Goal: Complete application form

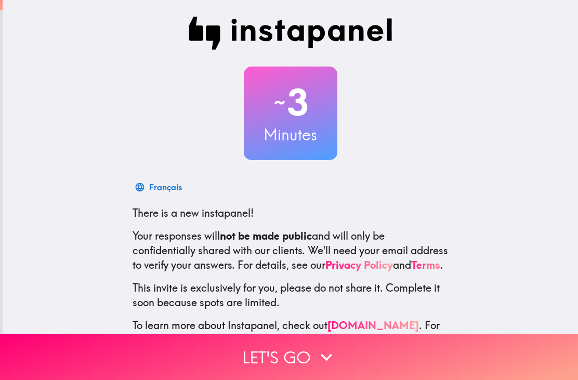
click at [322, 356] on icon "button" at bounding box center [326, 357] width 11 height 7
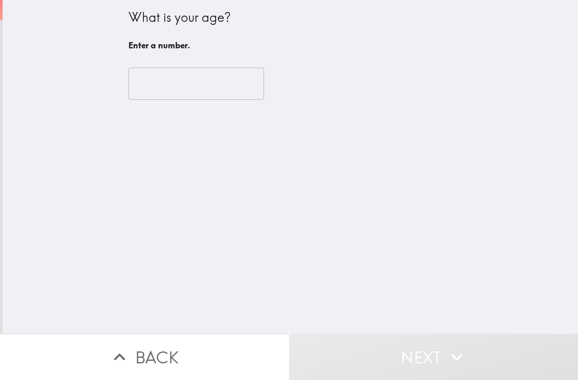
click at [206, 98] on input "number" at bounding box center [196, 84] width 136 height 32
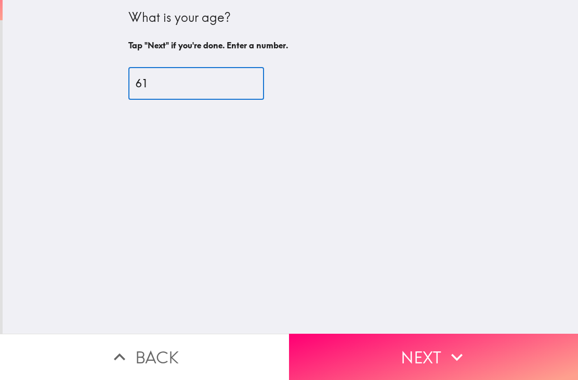
type input "61"
click at [503, 347] on button "Next" at bounding box center [433, 357] width 289 height 46
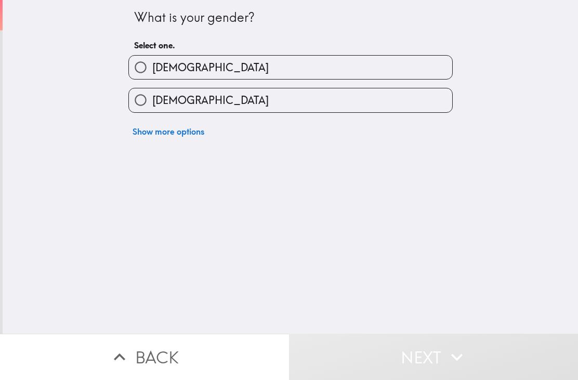
click at [225, 100] on label "[DEMOGRAPHIC_DATA]" at bounding box center [291, 99] width 324 height 23
click at [152, 100] on input "[DEMOGRAPHIC_DATA]" at bounding box center [140, 99] width 23 height 23
radio input "true"
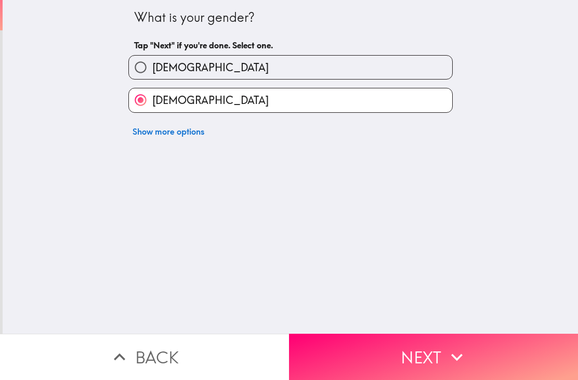
click at [368, 359] on button "Next" at bounding box center [433, 357] width 289 height 46
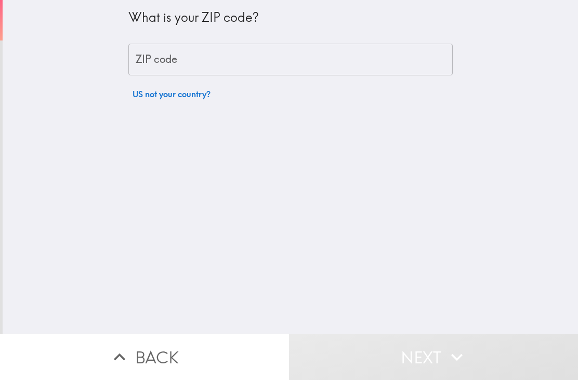
click at [188, 58] on input "ZIP code" at bounding box center [290, 60] width 325 height 32
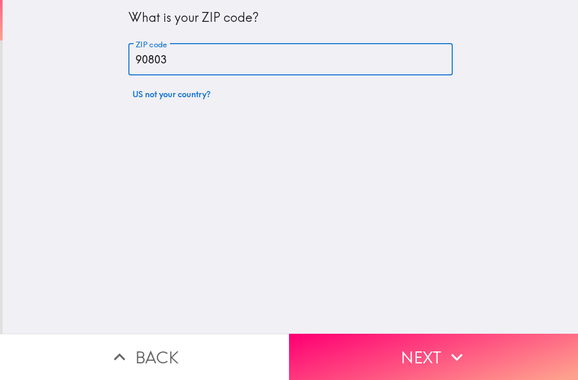
type input "90803"
click at [514, 356] on button "Next" at bounding box center [433, 357] width 289 height 46
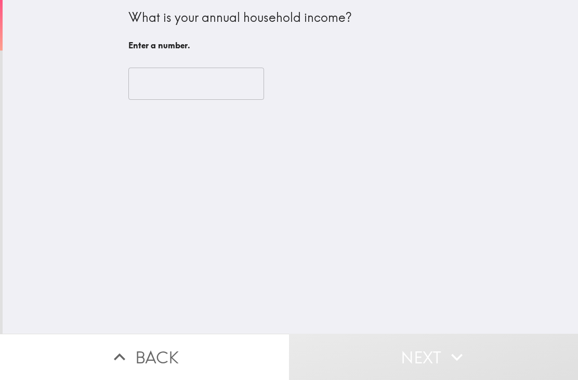
click at [235, 89] on input "number" at bounding box center [196, 84] width 136 height 32
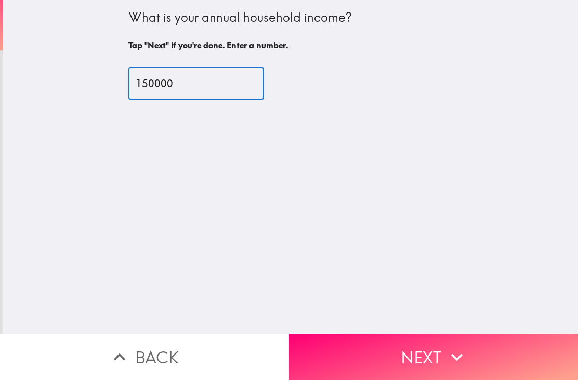
type input "150000"
click at [509, 361] on button "Next" at bounding box center [433, 357] width 289 height 46
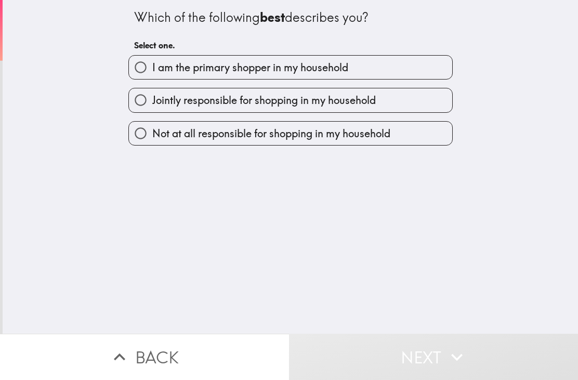
click at [410, 65] on label "I am the primary shopper in my household" at bounding box center [291, 67] width 324 height 23
click at [152, 65] on input "I am the primary shopper in my household" at bounding box center [140, 67] width 23 height 23
radio input "true"
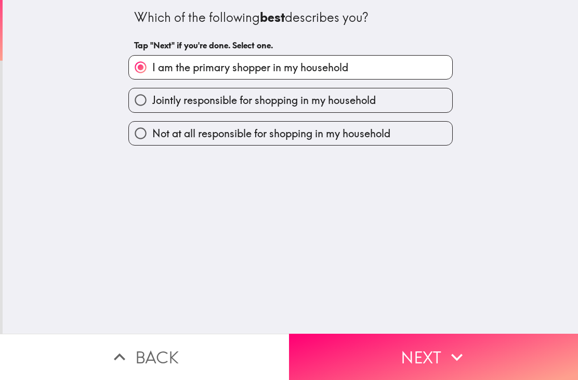
click at [430, 360] on button "Next" at bounding box center [433, 357] width 289 height 46
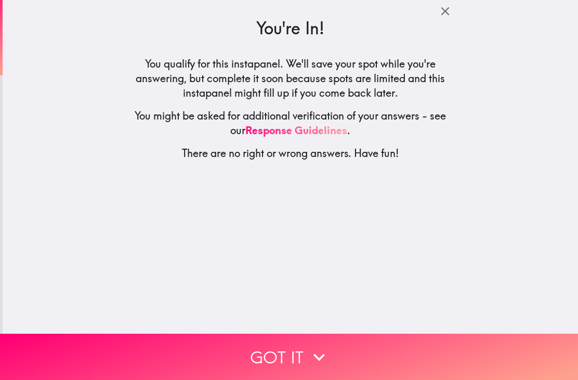
click at [409, 367] on button "Got it" at bounding box center [289, 357] width 578 height 46
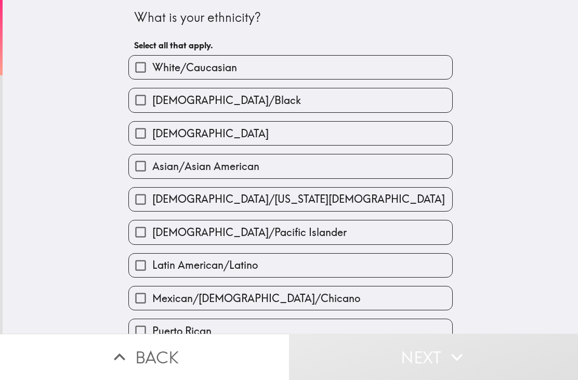
click at [428, 72] on label "White/Caucasian" at bounding box center [291, 67] width 324 height 23
click at [152, 72] on input "White/Caucasian" at bounding box center [140, 67] width 23 height 23
checkbox input "true"
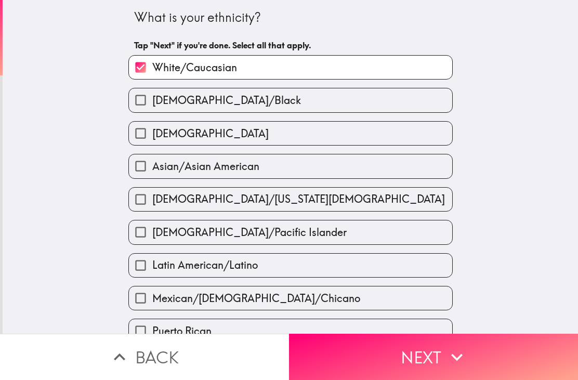
click at [421, 358] on button "Next" at bounding box center [433, 357] width 289 height 46
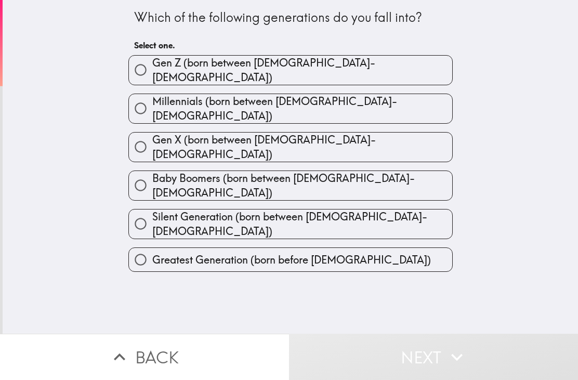
click at [380, 171] on label "Baby Boomers (born between [DEMOGRAPHIC_DATA]-[DEMOGRAPHIC_DATA])" at bounding box center [291, 185] width 324 height 29
click at [152, 174] on input "Baby Boomers (born between [DEMOGRAPHIC_DATA]-[DEMOGRAPHIC_DATA])" at bounding box center [140, 185] width 23 height 23
radio input "true"
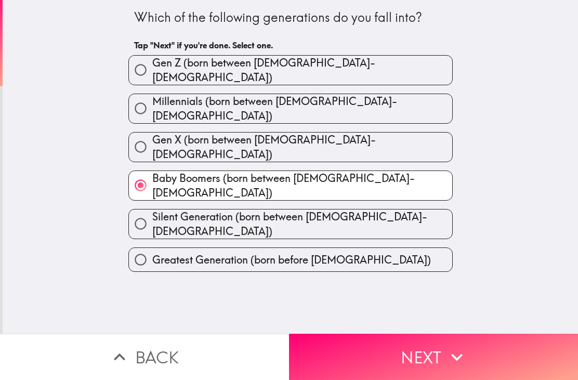
click at [402, 361] on button "Next" at bounding box center [433, 357] width 289 height 46
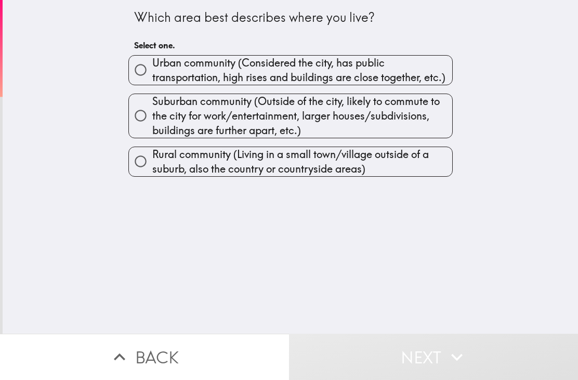
click at [419, 72] on span "Urban community (Considered the city, has public transportation, high rises and…" at bounding box center [302, 70] width 300 height 29
click at [152, 72] on input "Urban community (Considered the city, has public transportation, high rises and…" at bounding box center [140, 69] width 23 height 23
radio input "true"
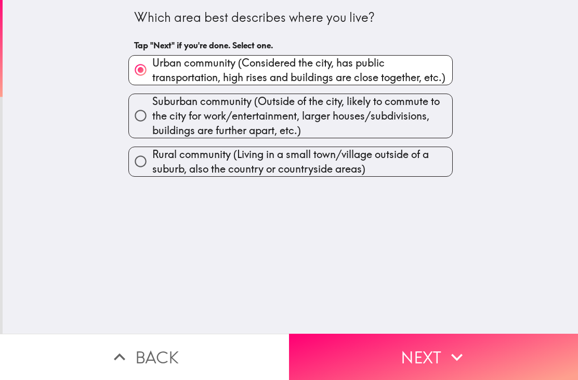
click at [407, 360] on button "Next" at bounding box center [433, 357] width 289 height 46
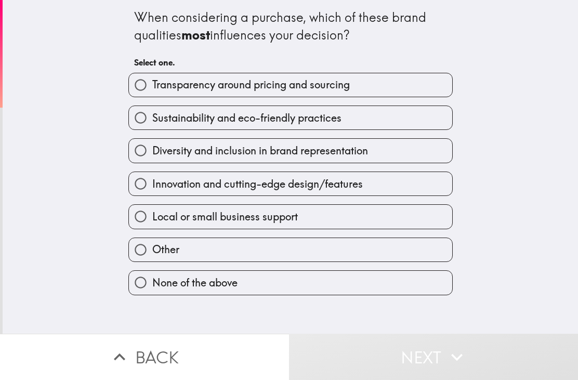
click at [278, 216] on span "Local or small business support" at bounding box center [225, 217] width 146 height 15
click at [152, 216] on input "Local or small business support" at bounding box center [140, 216] width 23 height 23
radio input "true"
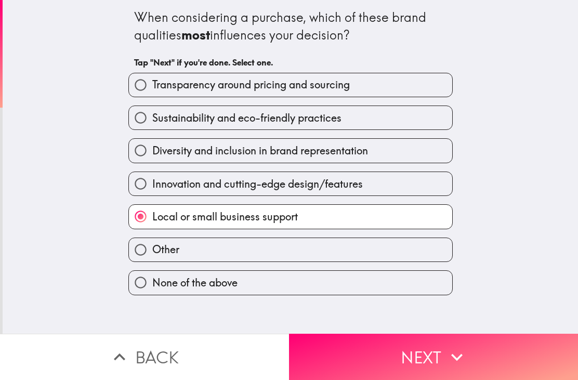
click at [423, 360] on button "Next" at bounding box center [433, 357] width 289 height 46
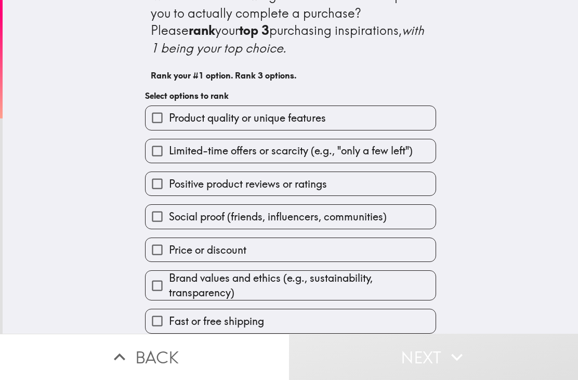
scroll to position [22, 0]
click at [297, 249] on label "Price or discount" at bounding box center [291, 249] width 290 height 23
click at [169, 249] on input "Price or discount" at bounding box center [157, 249] width 23 height 23
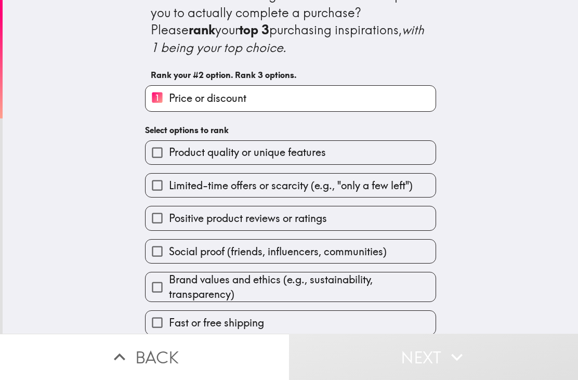
click at [401, 153] on label "Product quality or unique features" at bounding box center [291, 152] width 290 height 23
click at [169, 153] on input "Product quality or unique features" at bounding box center [157, 152] width 23 height 23
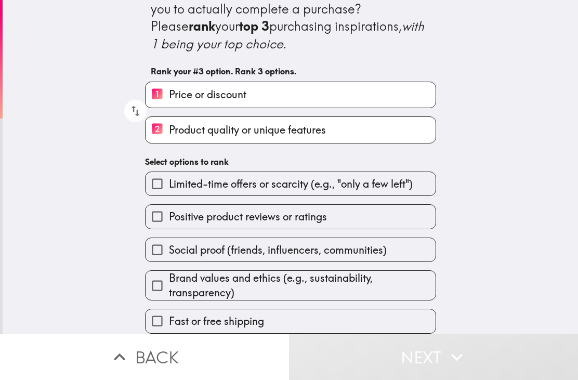
scroll to position [27, 0]
click at [369, 327] on label "Fast or free shipping" at bounding box center [291, 320] width 290 height 23
click at [169, 327] on input "Fast or free shipping" at bounding box center [157, 320] width 23 height 23
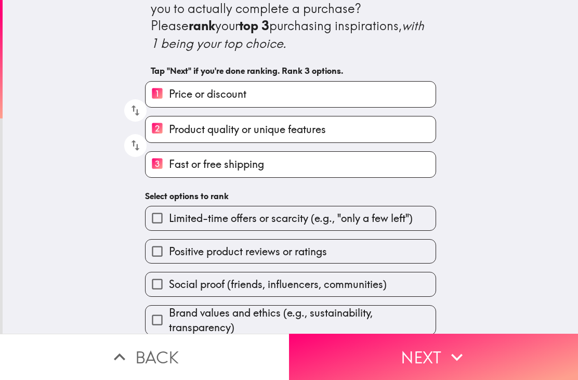
click at [376, 365] on button "Next" at bounding box center [433, 357] width 289 height 46
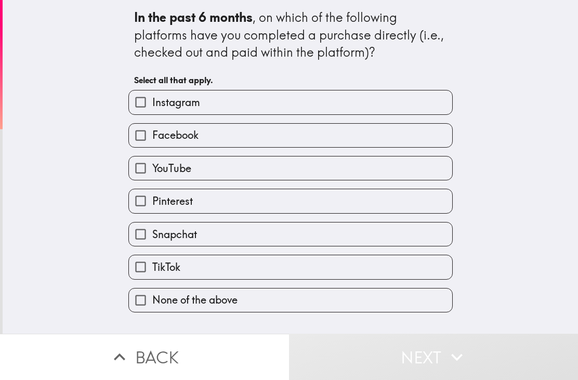
click at [374, 305] on label "None of the above" at bounding box center [291, 300] width 324 height 23
click at [152, 305] on input "None of the above" at bounding box center [140, 300] width 23 height 23
checkbox input "true"
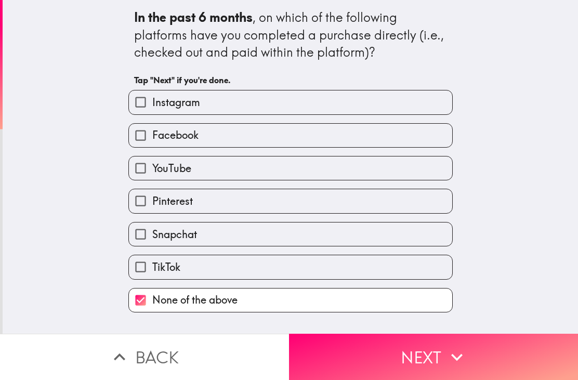
click at [367, 360] on button "Next" at bounding box center [433, 357] width 289 height 46
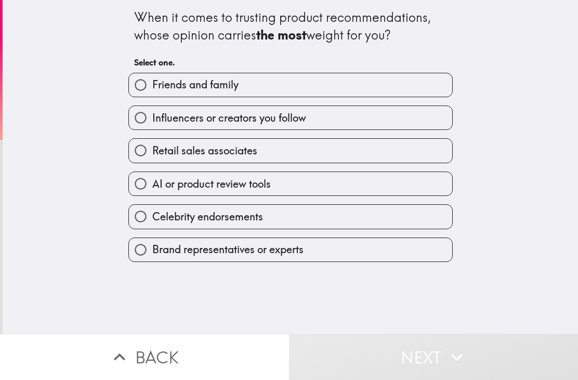
click at [420, 75] on label "Friends and family" at bounding box center [291, 84] width 324 height 23
click at [152, 75] on input "Friends and family" at bounding box center [140, 84] width 23 height 23
radio input "true"
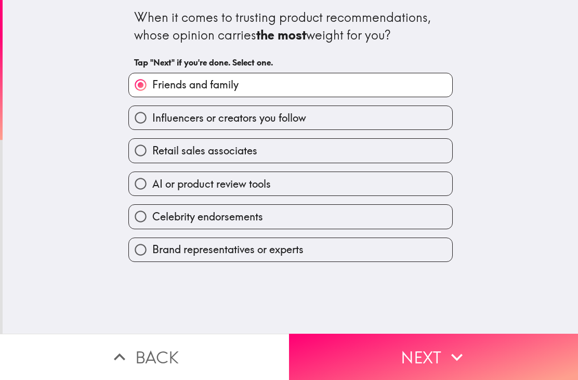
click at [366, 353] on button "Next" at bounding box center [433, 357] width 289 height 46
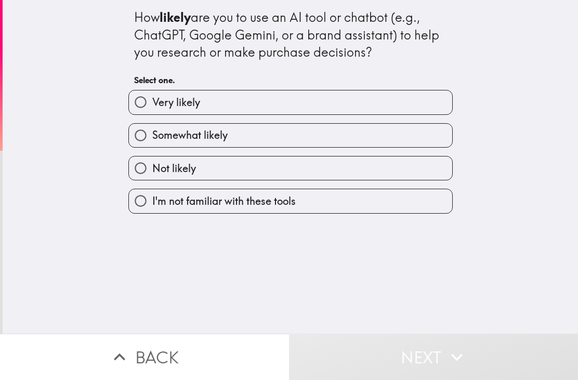
click at [438, 163] on label "Not likely" at bounding box center [291, 168] width 324 height 23
click at [152, 163] on input "Not likely" at bounding box center [140, 168] width 23 height 23
radio input "true"
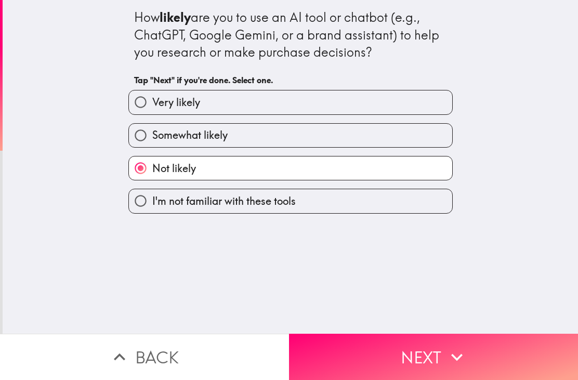
click at [379, 366] on button "Next" at bounding box center [433, 357] width 289 height 46
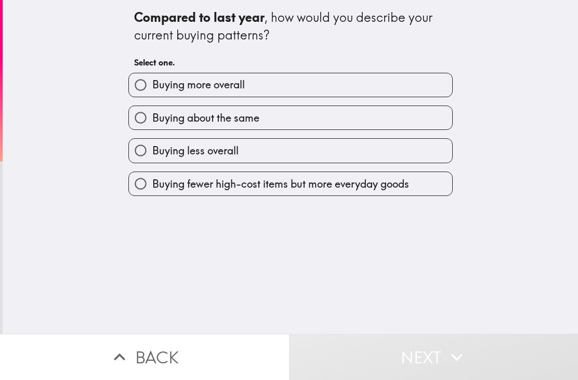
click at [317, 151] on label "Buying less overall" at bounding box center [291, 150] width 324 height 23
click at [152, 151] on input "Buying less overall" at bounding box center [140, 150] width 23 height 23
radio input "true"
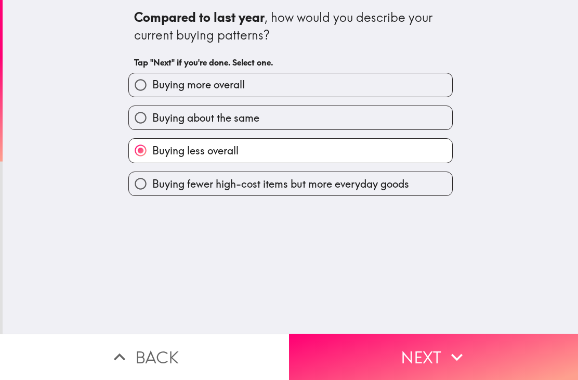
click at [410, 361] on button "Next" at bounding box center [433, 357] width 289 height 46
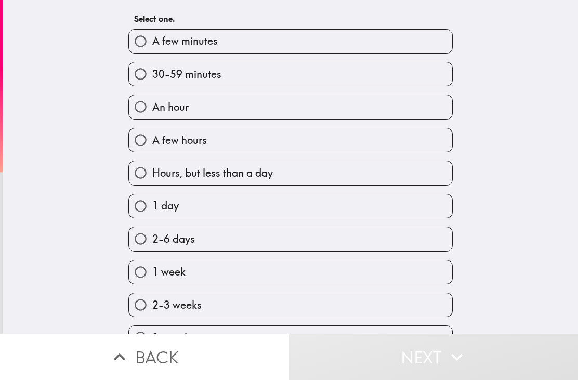
scroll to position [44, 0]
click at [276, 215] on label "1 day" at bounding box center [291, 205] width 324 height 23
click at [152, 215] on input "1 day" at bounding box center [140, 205] width 23 height 23
radio input "true"
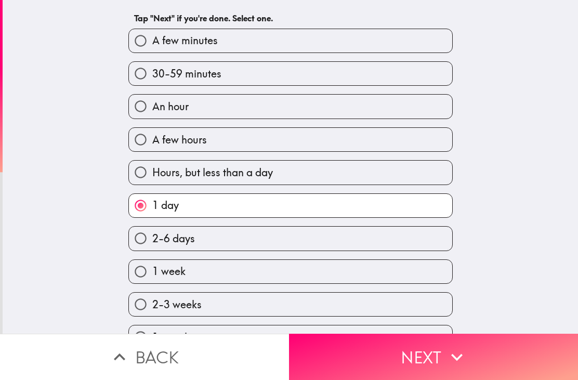
click at [367, 355] on button "Next" at bounding box center [433, 357] width 289 height 46
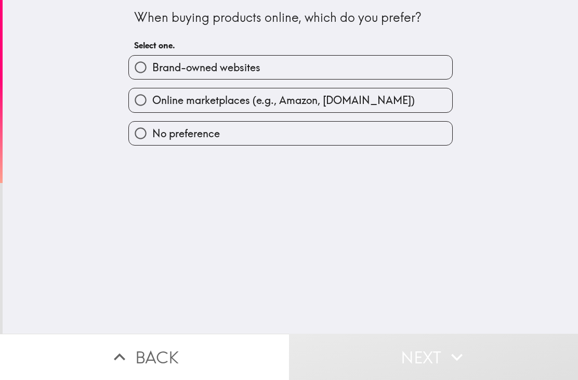
click at [332, 67] on label "Brand-owned websites" at bounding box center [291, 67] width 324 height 23
click at [152, 67] on input "Brand-owned websites" at bounding box center [140, 67] width 23 height 23
radio input "true"
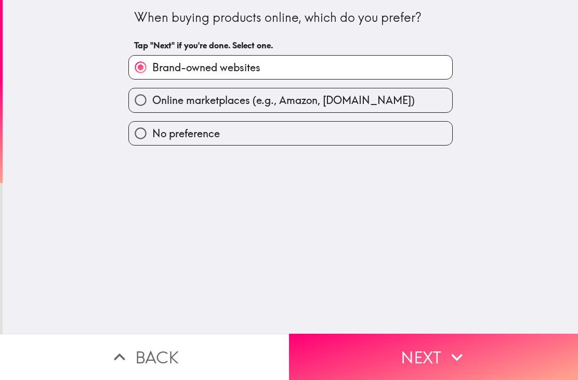
click at [381, 355] on button "Next" at bounding box center [433, 357] width 289 height 46
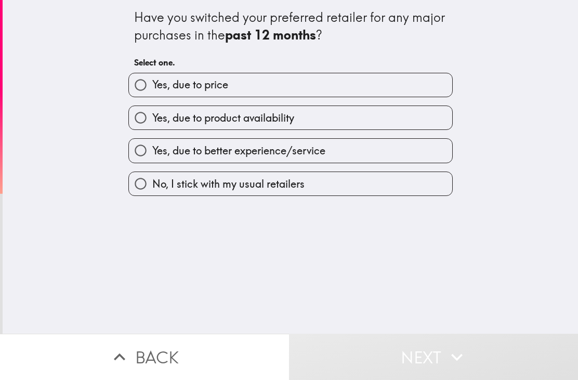
click at [419, 151] on label "Yes, due to better experience/service" at bounding box center [291, 150] width 324 height 23
click at [152, 151] on input "Yes, due to better experience/service" at bounding box center [140, 150] width 23 height 23
radio input "true"
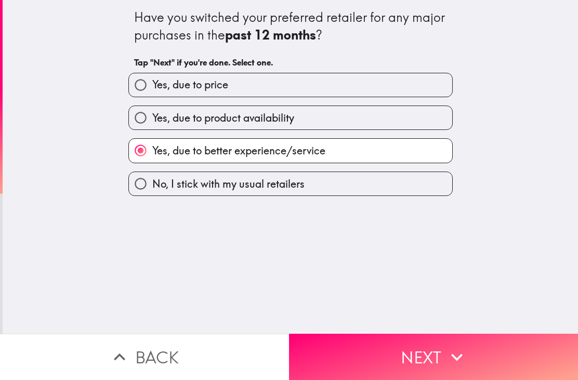
click at [389, 87] on label "Yes, due to price" at bounding box center [291, 84] width 324 height 23
click at [152, 87] on input "Yes, due to price" at bounding box center [140, 84] width 23 height 23
radio input "true"
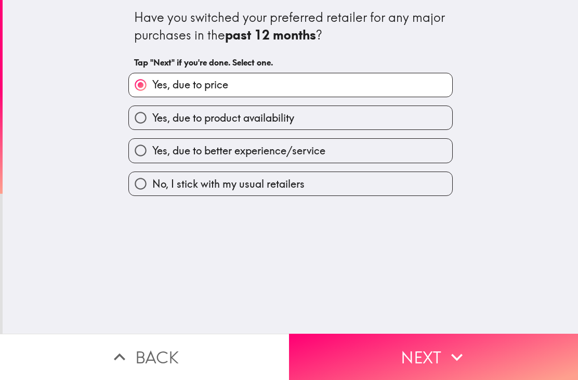
click at [356, 359] on button "Next" at bounding box center [433, 357] width 289 height 46
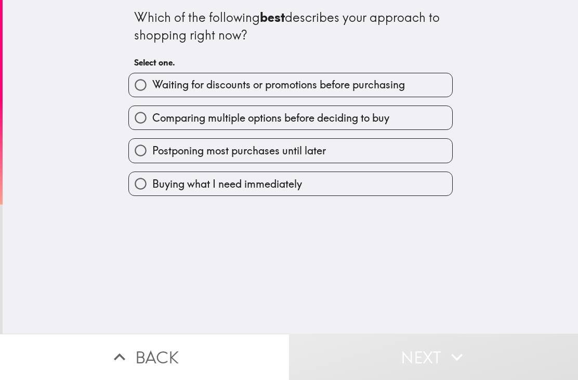
click at [439, 85] on label "Waiting for discounts or promotions before purchasing" at bounding box center [291, 84] width 324 height 23
click at [152, 85] on input "Waiting for discounts or promotions before purchasing" at bounding box center [140, 84] width 23 height 23
radio input "true"
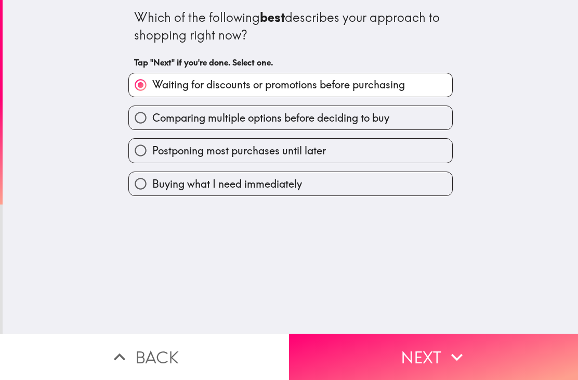
click at [353, 357] on button "Next" at bounding box center [433, 357] width 289 height 46
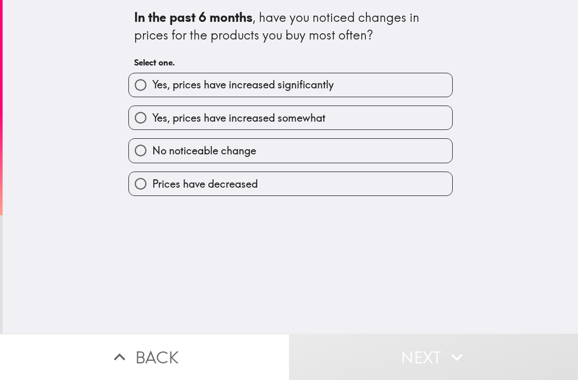
click at [418, 152] on label "No noticeable change" at bounding box center [291, 150] width 324 height 23
click at [152, 152] on input "No noticeable change" at bounding box center [140, 150] width 23 height 23
radio input "true"
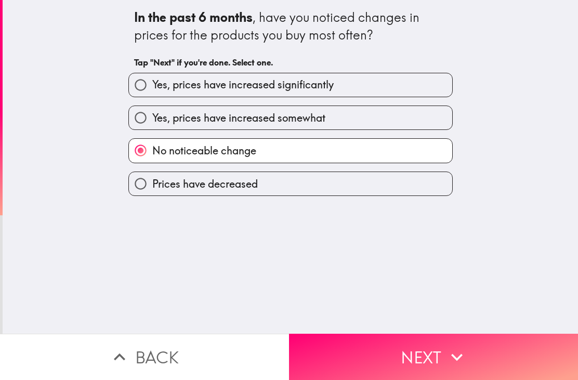
click at [349, 364] on button "Next" at bounding box center [433, 357] width 289 height 46
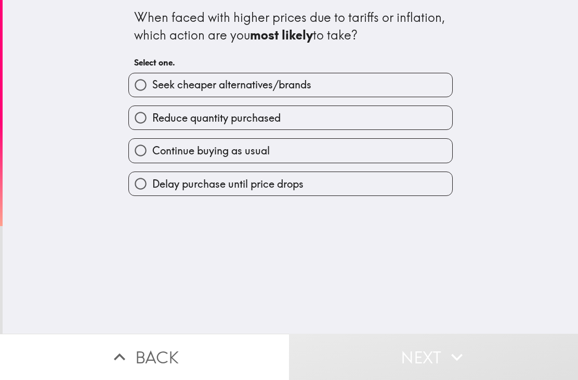
click at [427, 85] on label "Seek cheaper alternatives/brands" at bounding box center [291, 84] width 324 height 23
click at [152, 85] on input "Seek cheaper alternatives/brands" at bounding box center [140, 84] width 23 height 23
radio input "true"
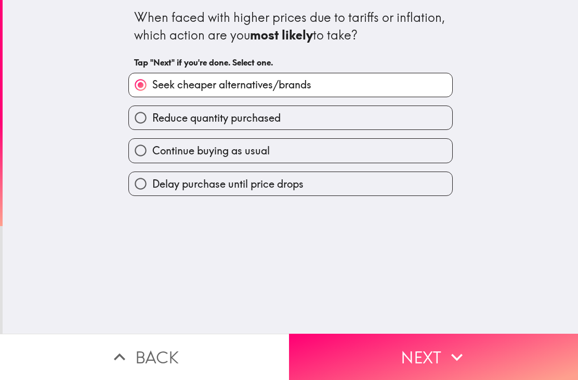
click at [348, 352] on button "Next" at bounding box center [433, 357] width 289 height 46
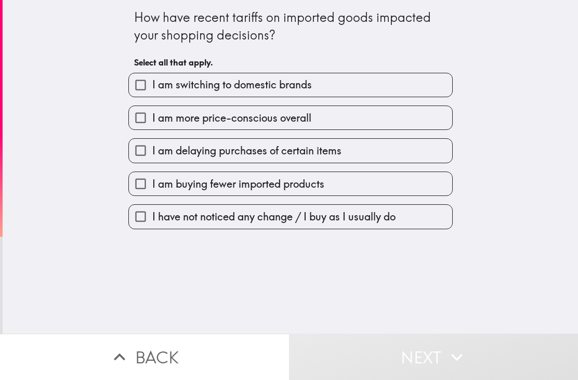
click at [397, 226] on label "I have not noticed any change / I buy as I usually do" at bounding box center [291, 216] width 324 height 23
click at [152, 226] on input "I have not noticed any change / I buy as I usually do" at bounding box center [140, 216] width 23 height 23
checkbox input "true"
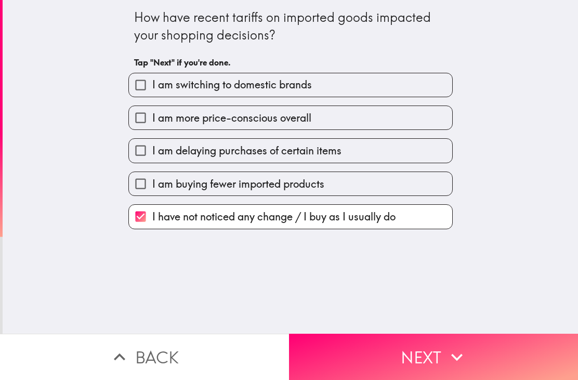
click at [351, 352] on button "Next" at bounding box center [433, 357] width 289 height 46
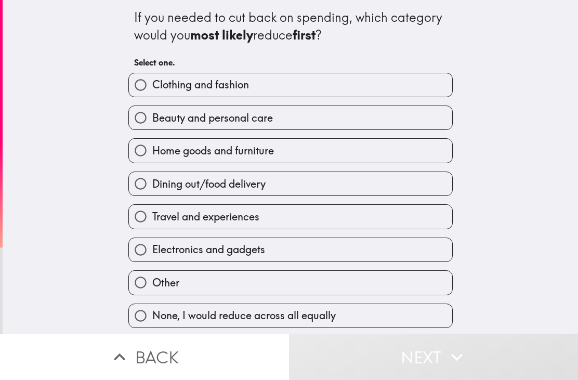
click at [349, 84] on label "Clothing and fashion" at bounding box center [291, 84] width 324 height 23
click at [152, 84] on input "Clothing and fashion" at bounding box center [140, 84] width 23 height 23
radio input "true"
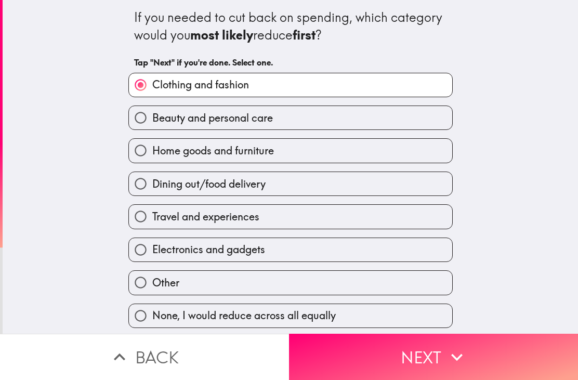
click at [398, 216] on label "Travel and experiences" at bounding box center [291, 216] width 324 height 23
click at [152, 216] on input "Travel and experiences" at bounding box center [140, 216] width 23 height 23
radio input "true"
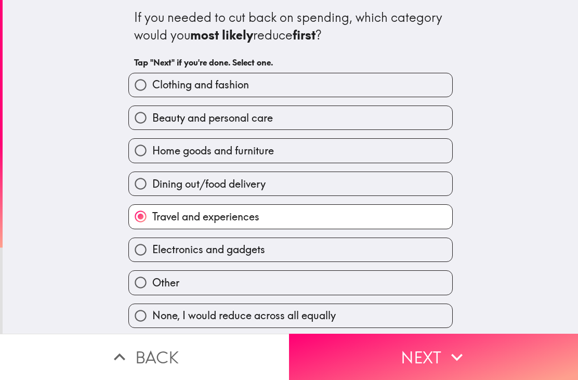
click at [366, 365] on button "Next" at bounding box center [433, 357] width 289 height 46
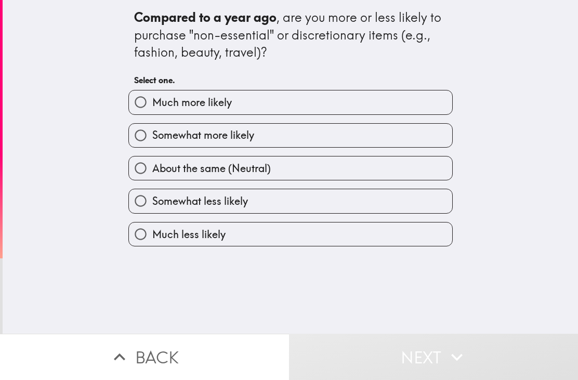
click at [398, 205] on label "Somewhat less likely" at bounding box center [291, 200] width 324 height 23
click at [152, 205] on input "Somewhat less likely" at bounding box center [140, 200] width 23 height 23
radio input "true"
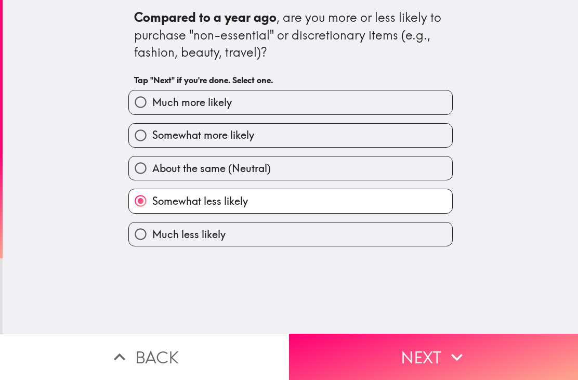
click at [352, 355] on button "Next" at bounding box center [433, 357] width 289 height 46
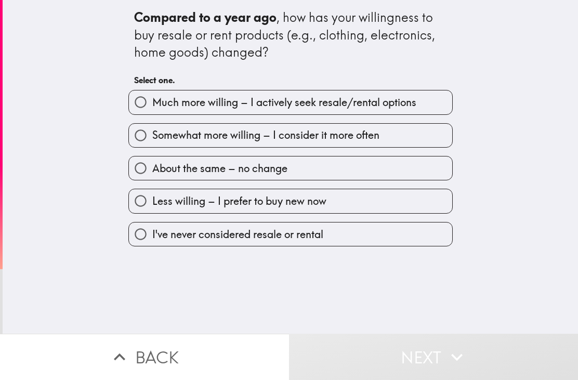
click at [438, 143] on label "Somewhat more willing – I consider it more often" at bounding box center [291, 135] width 324 height 23
click at [152, 143] on input "Somewhat more willing – I consider it more often" at bounding box center [140, 135] width 23 height 23
radio input "true"
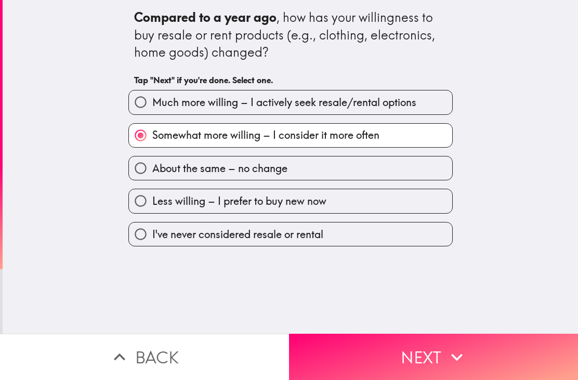
click at [346, 356] on button "Next" at bounding box center [433, 357] width 289 height 46
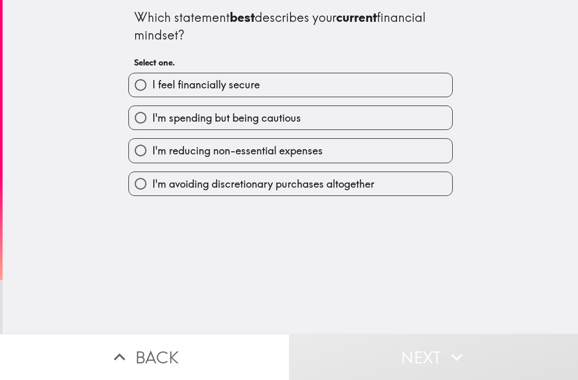
click at [412, 117] on label "I'm spending but being cautious" at bounding box center [291, 117] width 324 height 23
click at [152, 117] on input "I'm spending but being cautious" at bounding box center [140, 117] width 23 height 23
radio input "true"
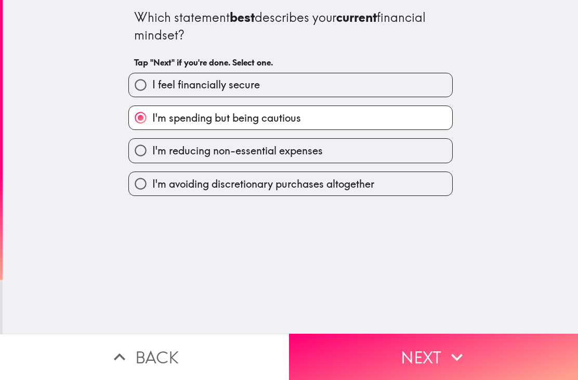
click at [365, 154] on label "I'm reducing non-essential expenses" at bounding box center [291, 150] width 324 height 23
click at [152, 154] on input "I'm reducing non-essential expenses" at bounding box center [140, 150] width 23 height 23
radio input "true"
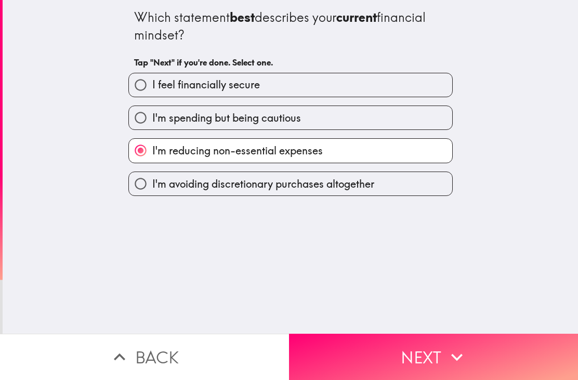
click at [357, 357] on button "Next" at bounding box center [433, 357] width 289 height 46
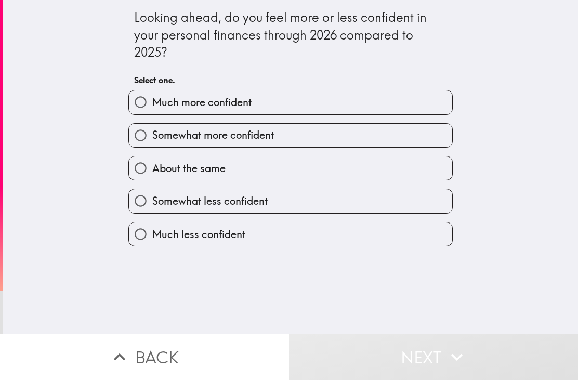
click at [430, 168] on label "About the same" at bounding box center [291, 168] width 324 height 23
click at [152, 168] on input "About the same" at bounding box center [140, 168] width 23 height 23
radio input "true"
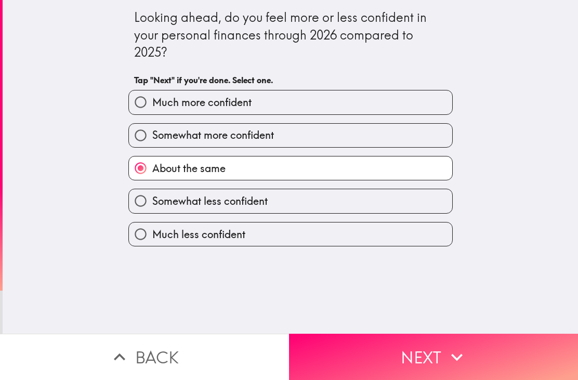
click at [352, 360] on button "Next" at bounding box center [433, 357] width 289 height 46
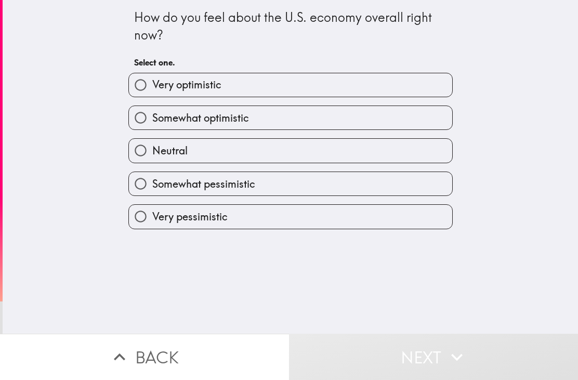
click at [450, 118] on label "Somewhat optimistic" at bounding box center [291, 117] width 324 height 23
click at [152, 118] on input "Somewhat optimistic" at bounding box center [140, 117] width 23 height 23
radio input "true"
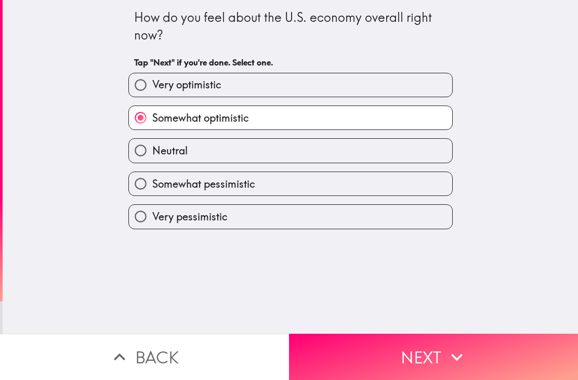
click at [360, 353] on button "Next" at bounding box center [433, 357] width 289 height 46
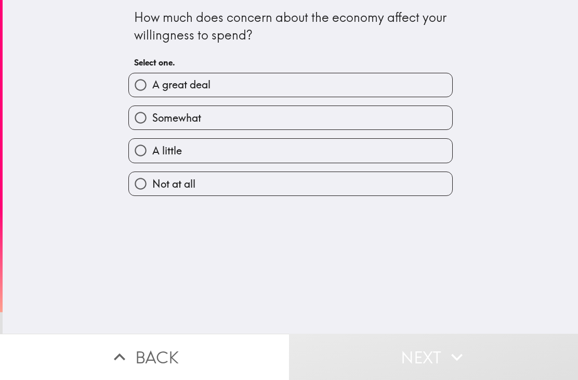
click at [291, 117] on label "Somewhat" at bounding box center [291, 117] width 324 height 23
click at [152, 117] on input "Somewhat" at bounding box center [140, 117] width 23 height 23
radio input "true"
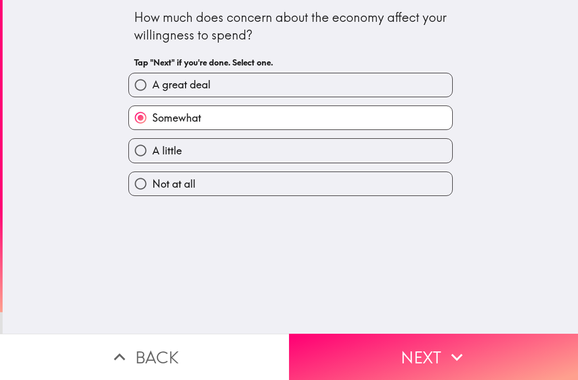
click at [437, 360] on button "Next" at bounding box center [433, 357] width 289 height 46
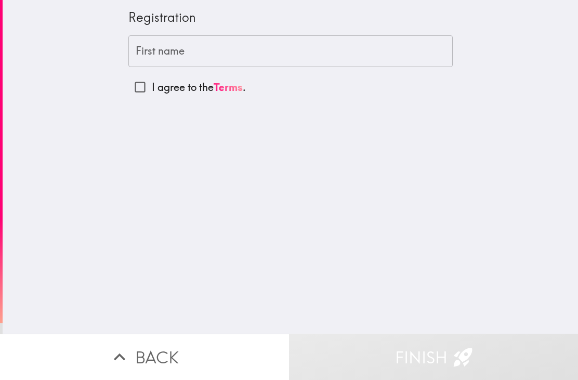
click at [320, 43] on input "First name" at bounding box center [290, 51] width 325 height 32
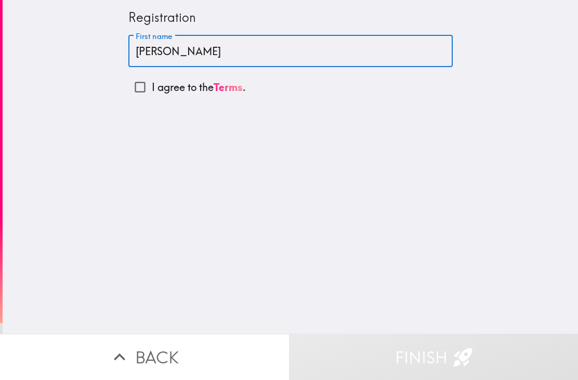
type input "[PERSON_NAME]"
click at [143, 93] on input "I agree to the Terms ." at bounding box center [139, 86] width 23 height 23
checkbox input "true"
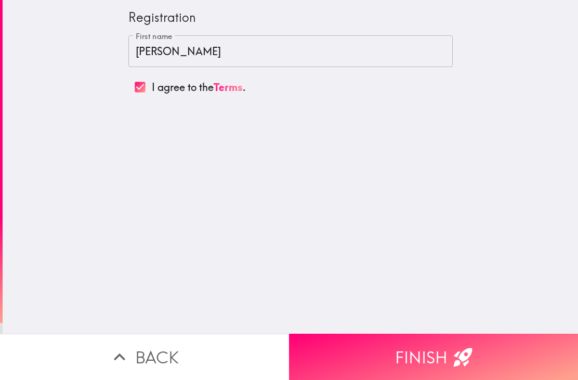
click at [417, 362] on button "Finish" at bounding box center [433, 357] width 289 height 46
